Goal: Task Accomplishment & Management: Manage account settings

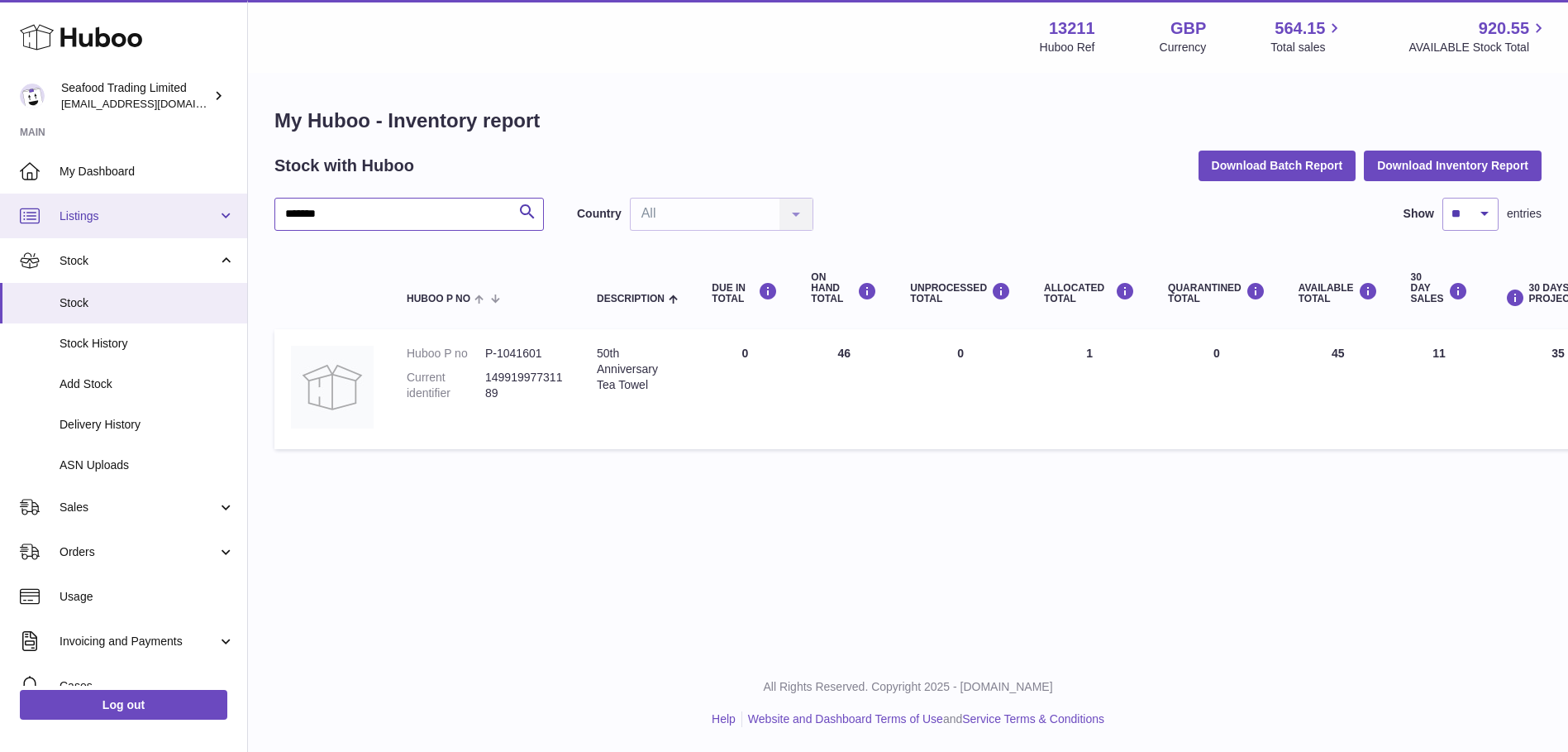
drag, startPoint x: 382, startPoint y: 213, endPoint x: 223, endPoint y: 203, distance: 159.3
click at [223, 203] on div "Huboo Seafood Trading Limited online@rickstein.com Main My Dashboard Listings N…" at bounding box center [784, 376] width 1568 height 752
click at [110, 204] on link "Listings" at bounding box center [124, 216] width 247 height 45
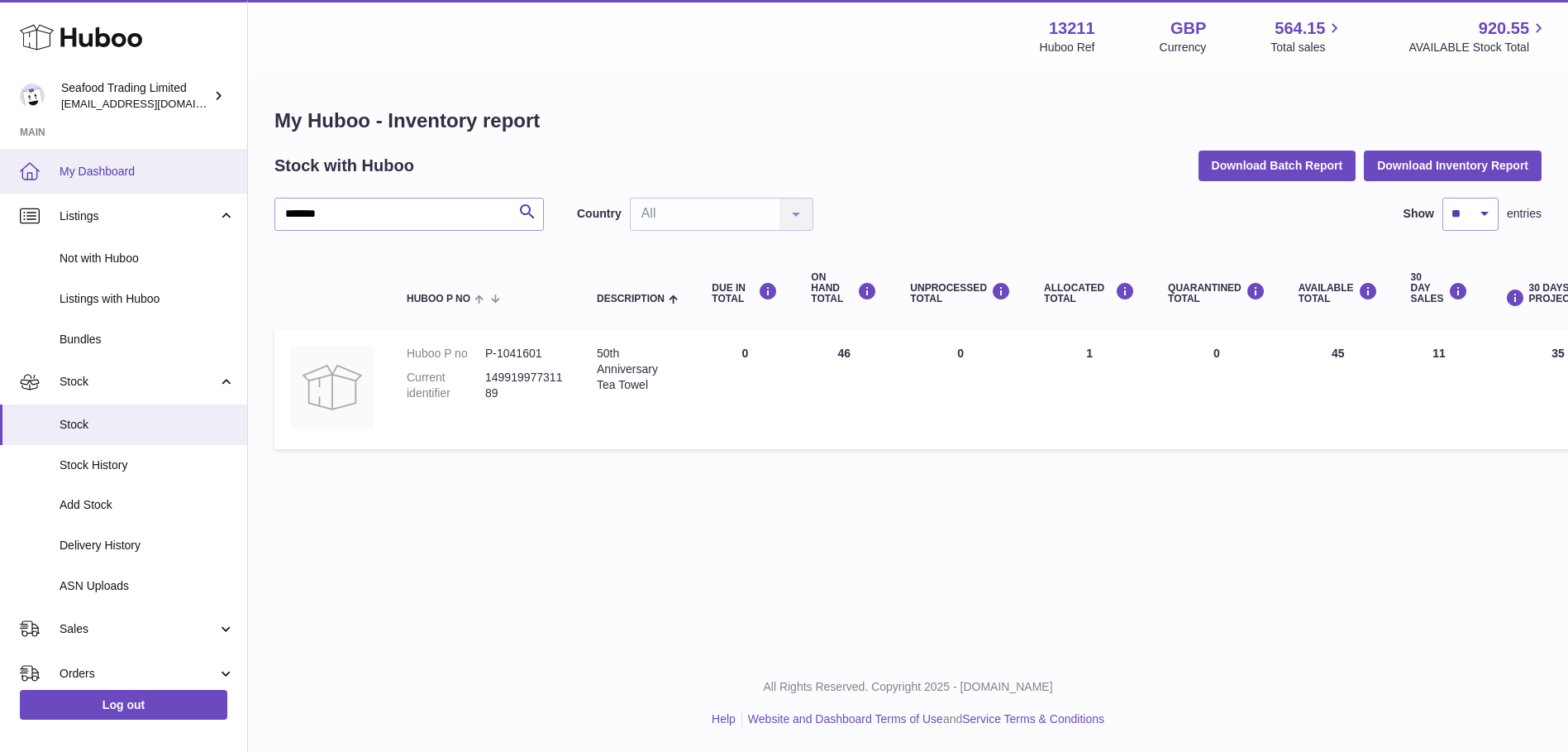
click at [98, 177] on span "My Dashboard" at bounding box center [147, 171] width 175 height 16
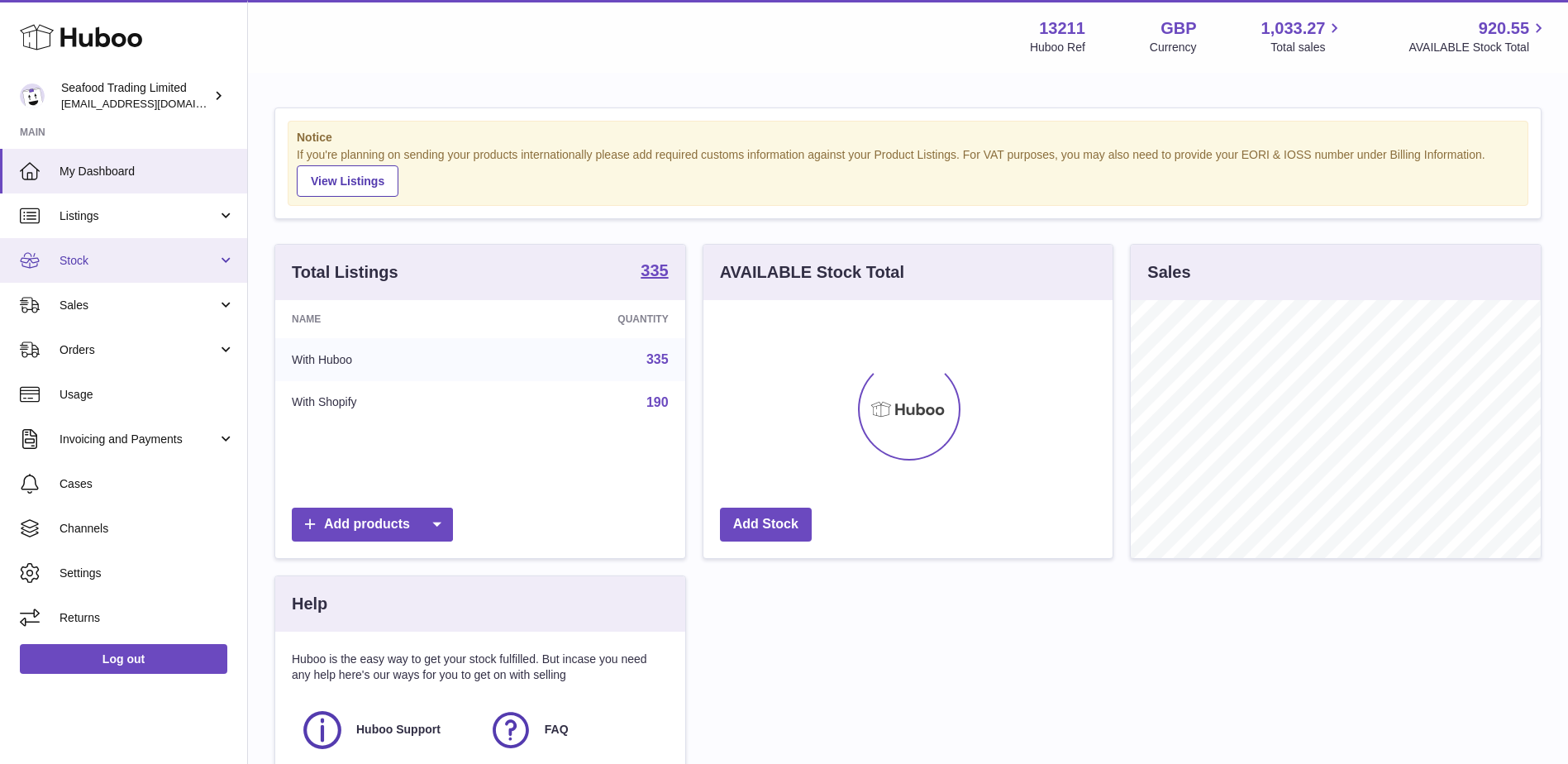
scroll to position [258, 409]
click at [86, 256] on span "Stock" at bounding box center [138, 261] width 158 height 16
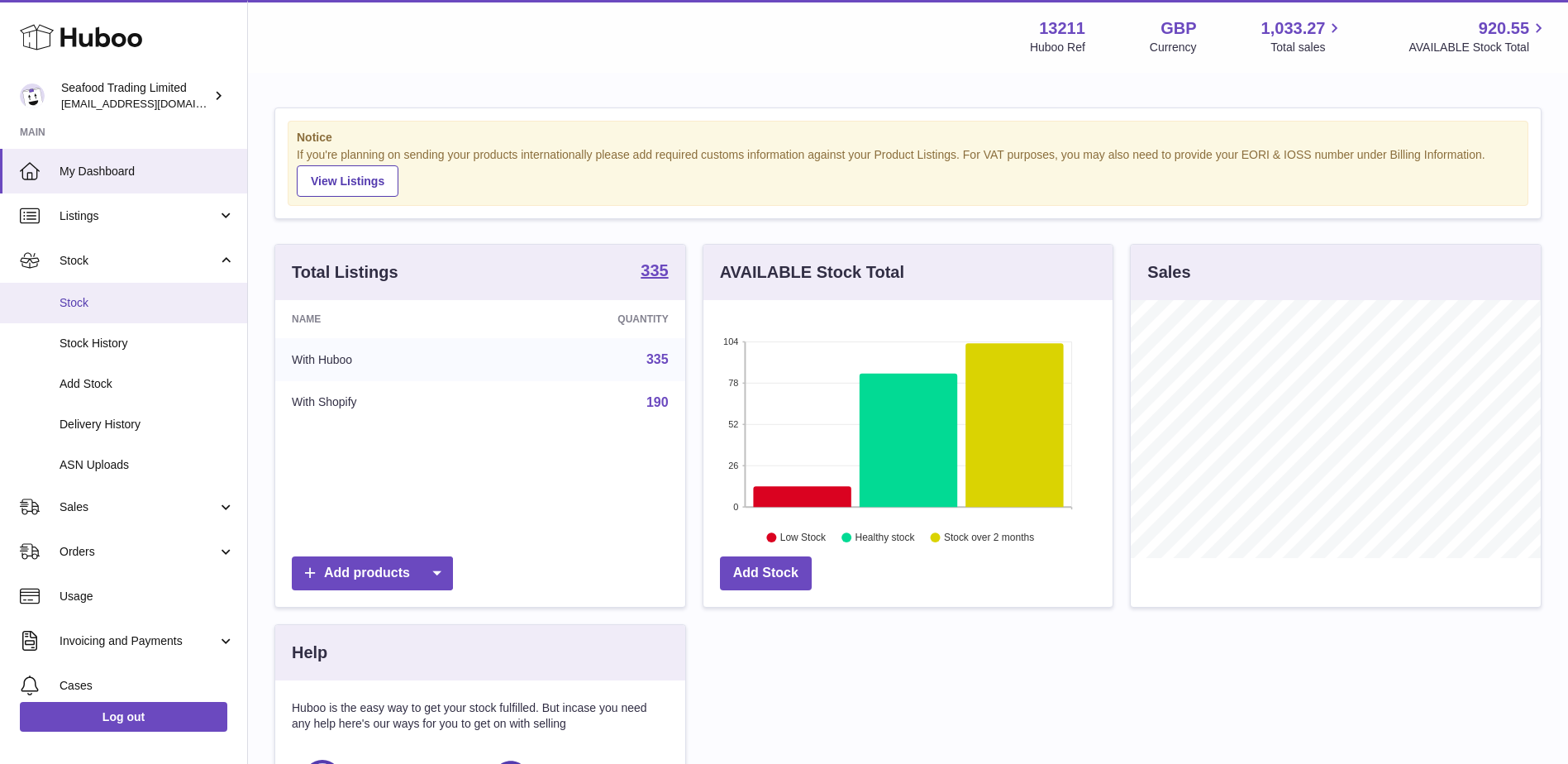
click at [74, 303] on span "Stock" at bounding box center [147, 303] width 175 height 16
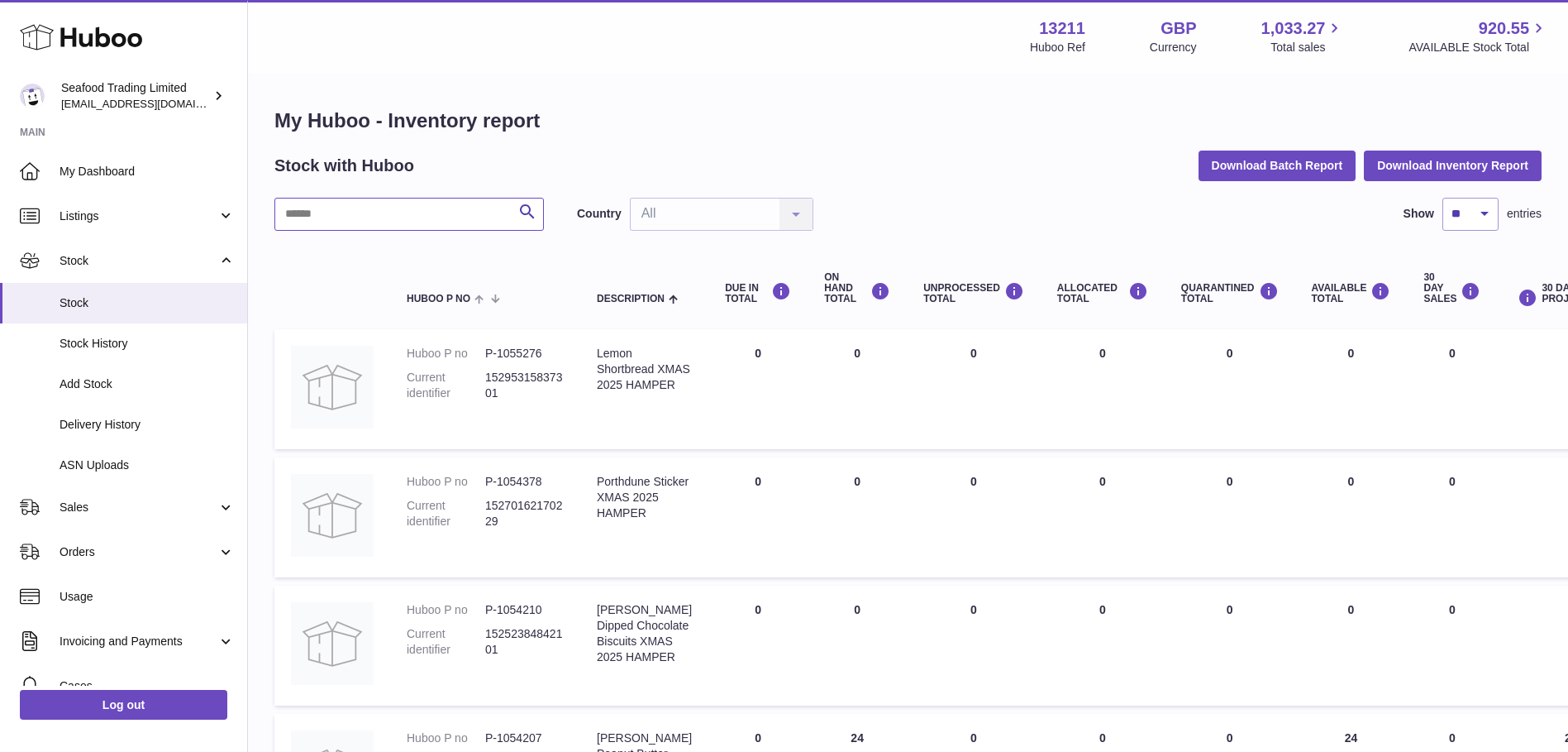
click at [460, 213] on input "text" at bounding box center [409, 214] width 270 height 33
paste input "*******"
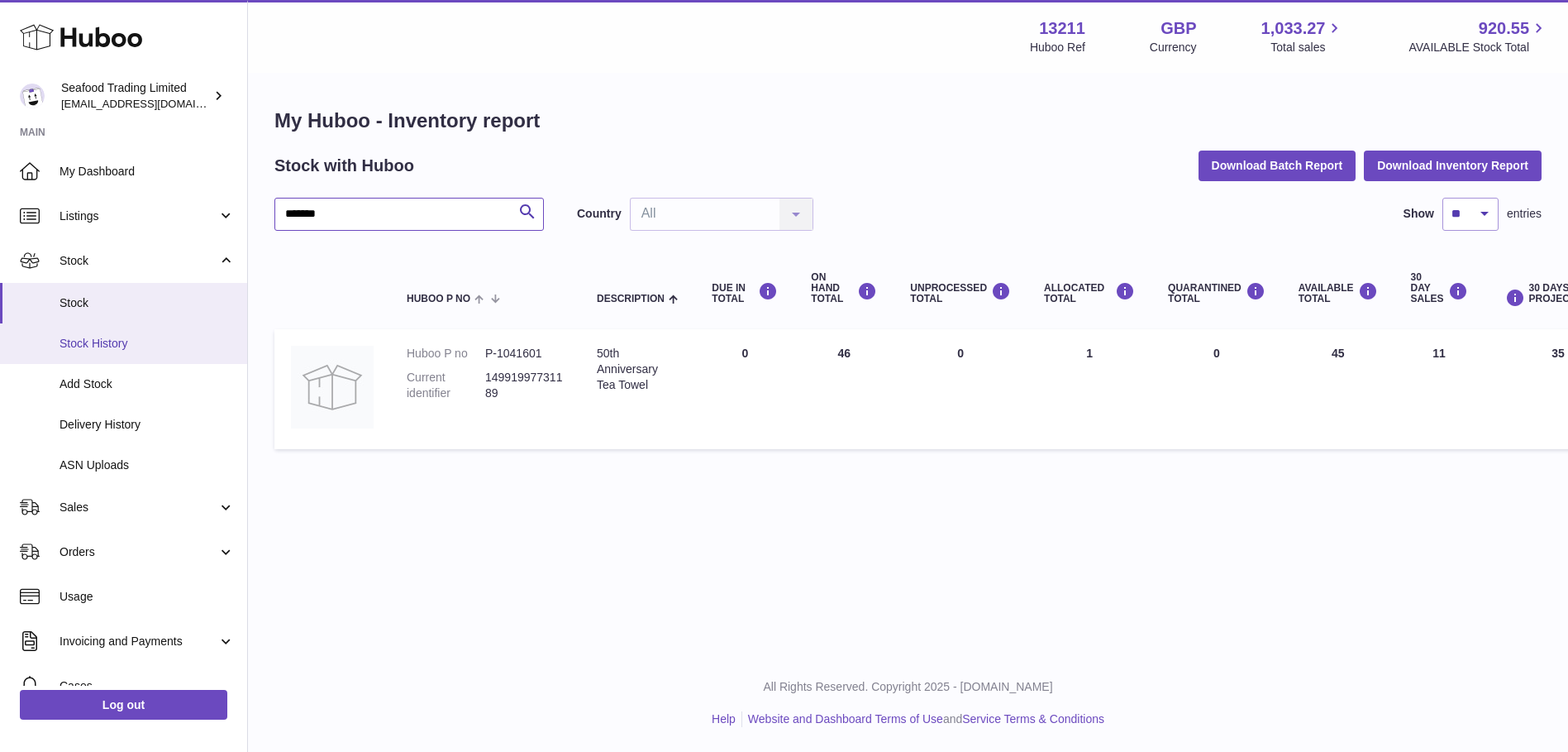
type input "*******"
drag, startPoint x: 651, startPoint y: 388, endPoint x: 595, endPoint y: 353, distance: 66.0
click at [595, 353] on td "Description 50th Anniversary Tea Towel" at bounding box center [638, 389] width 115 height 120
